Goal: Information Seeking & Learning: Learn about a topic

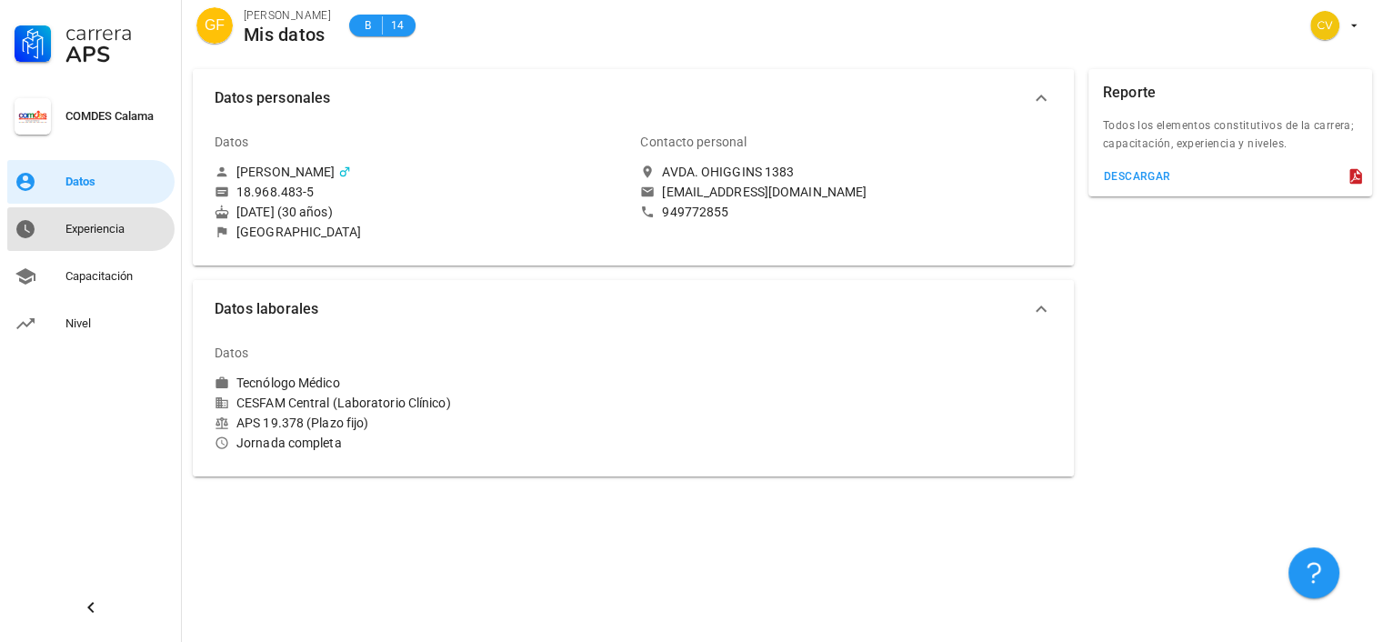
click at [105, 228] on div "Experiencia" at bounding box center [116, 229] width 102 height 15
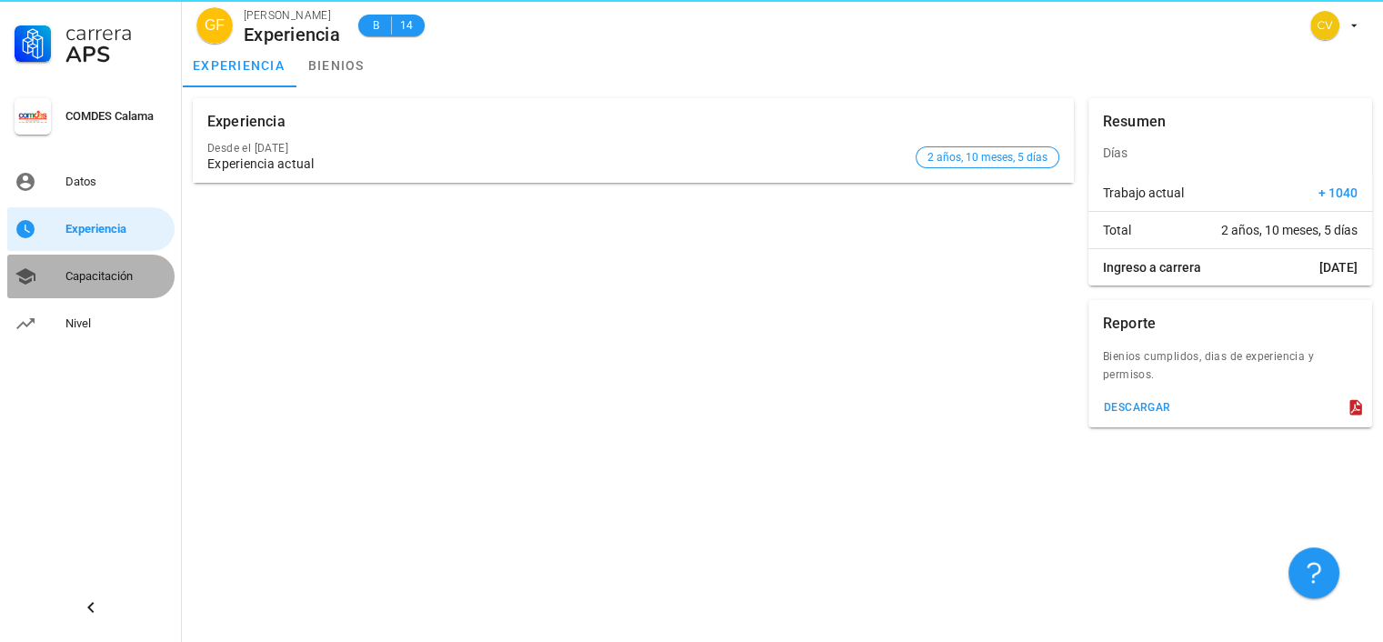
click at [95, 276] on div "Capacitación" at bounding box center [116, 276] width 102 height 15
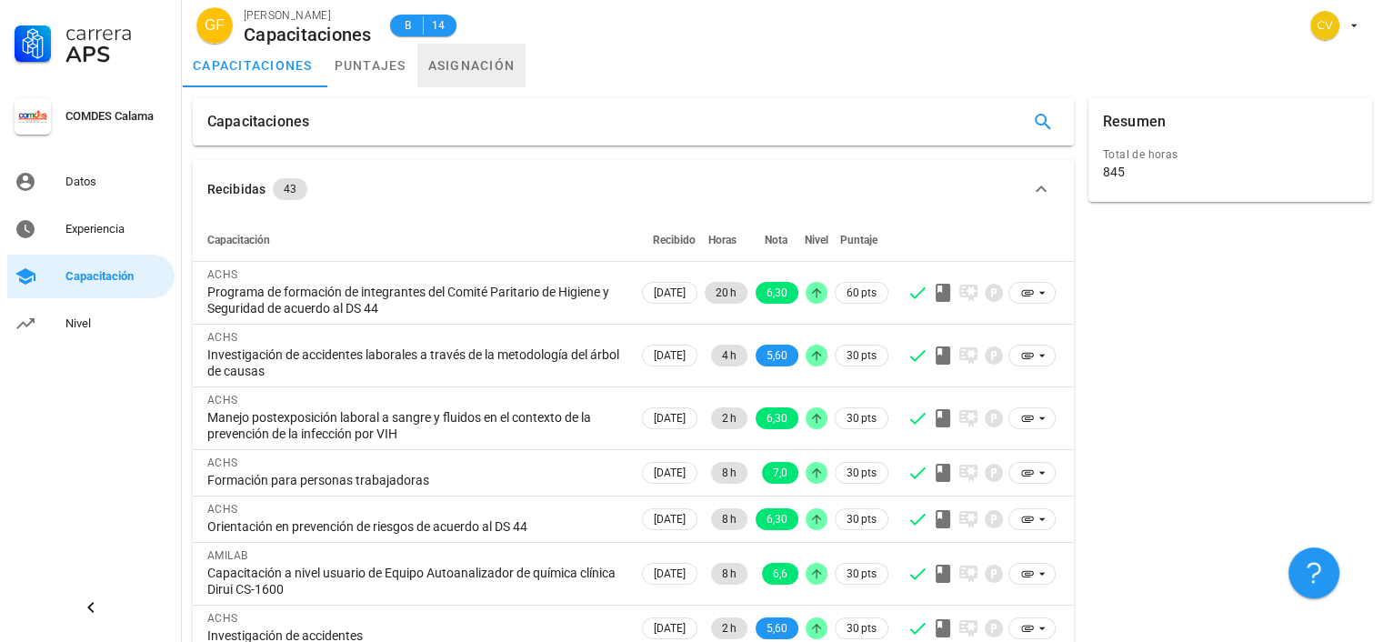
click at [484, 75] on link "asignación" at bounding box center [471, 66] width 109 height 44
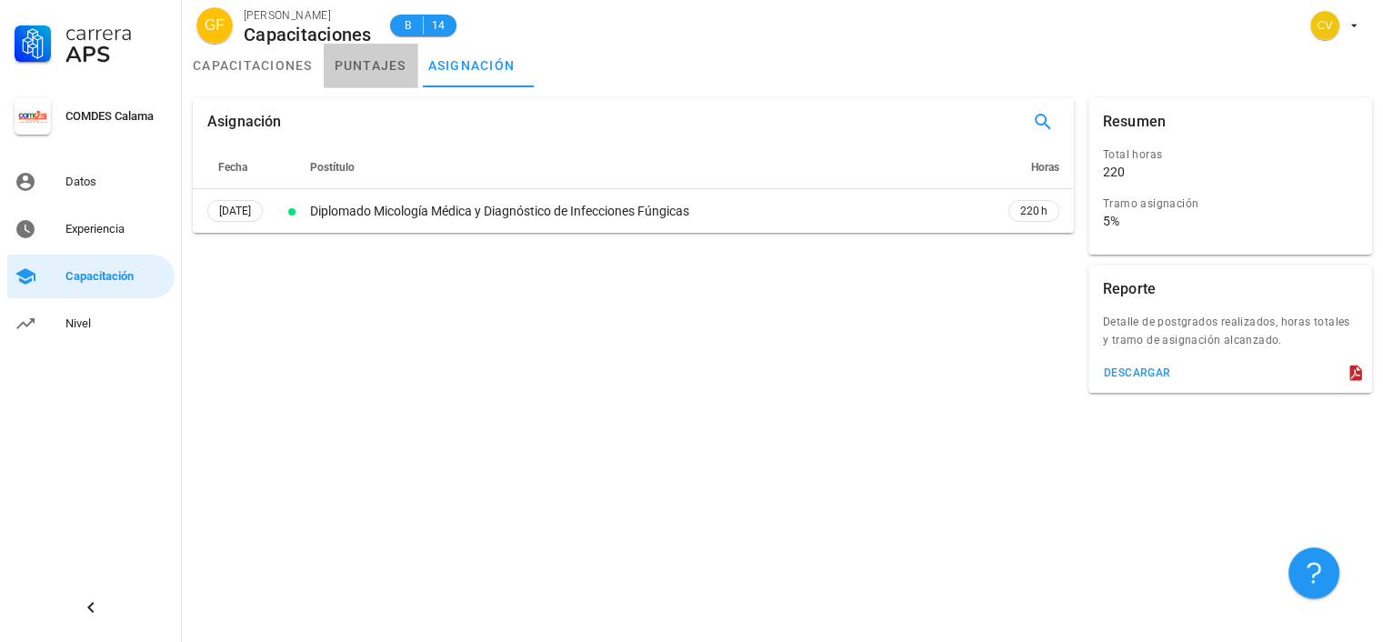
click at [343, 65] on link "puntajes" at bounding box center [371, 66] width 94 height 44
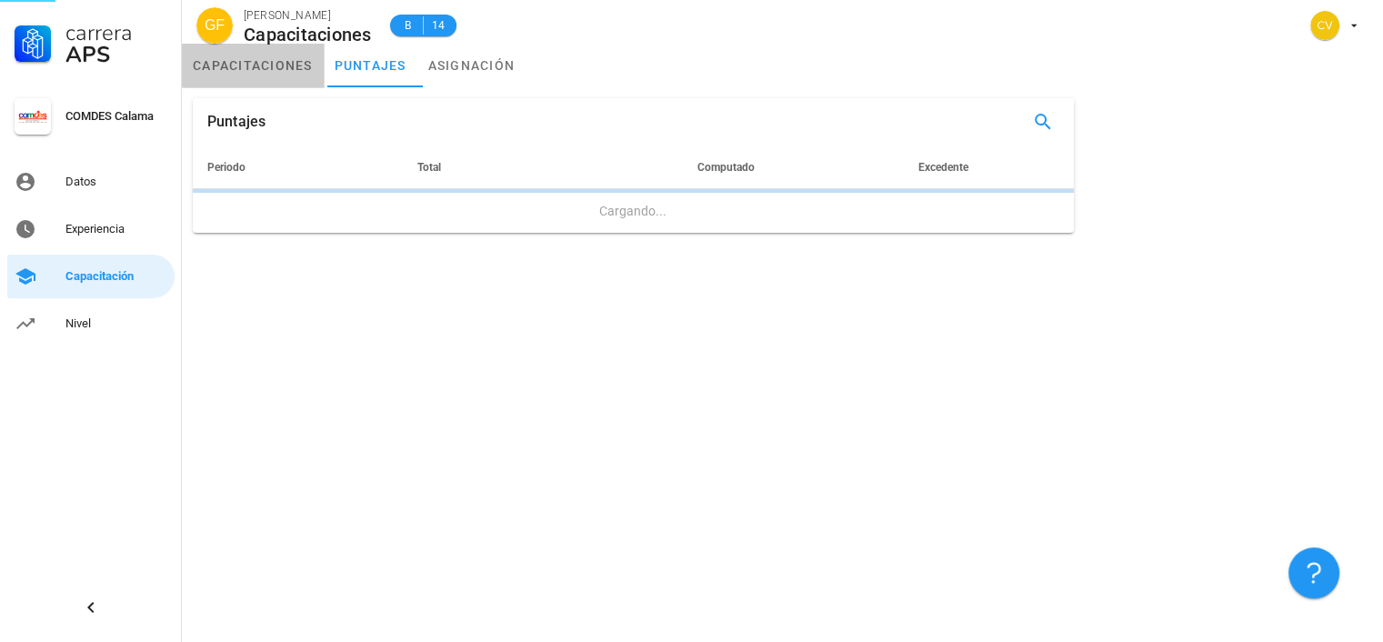
click at [244, 62] on link "capacitaciones" at bounding box center [253, 66] width 142 height 44
